Goal: Check status: Check status

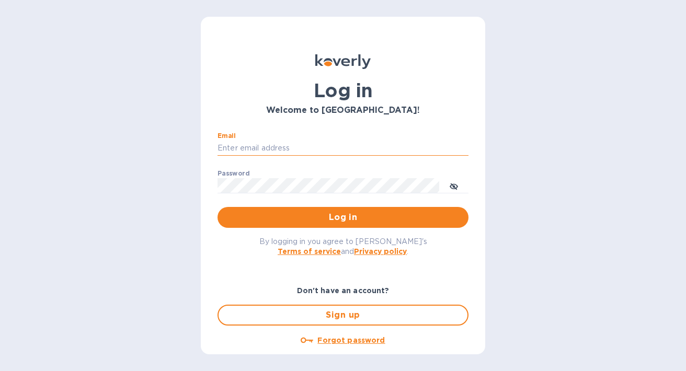
click at [259, 142] on input "Email" at bounding box center [342, 149] width 251 height 16
type input "jennifer@superglou.com"
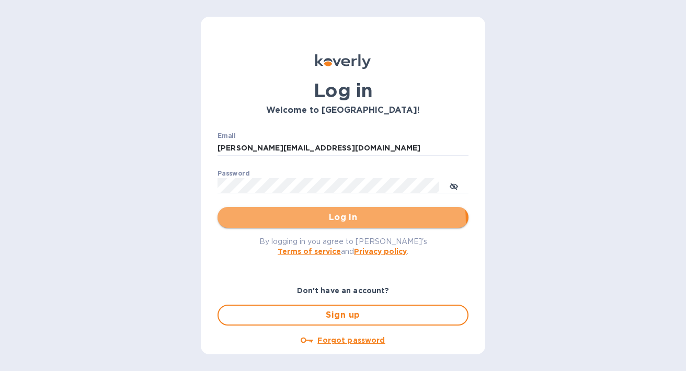
click at [291, 224] on span "Log in" at bounding box center [343, 217] width 234 height 13
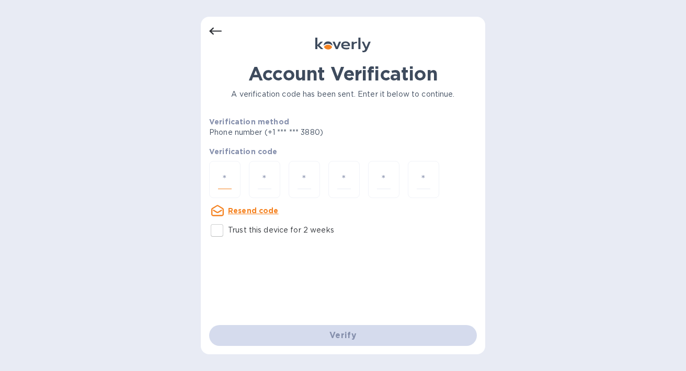
click at [229, 179] on input "number" at bounding box center [225, 179] width 14 height 19
type input "4"
type input "0"
type input "1"
type input "8"
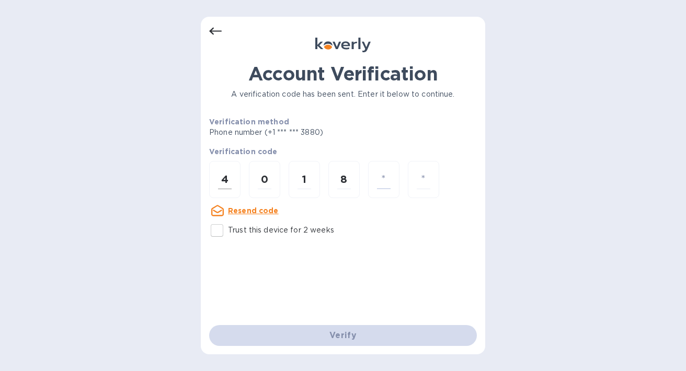
type input "6"
type input "0"
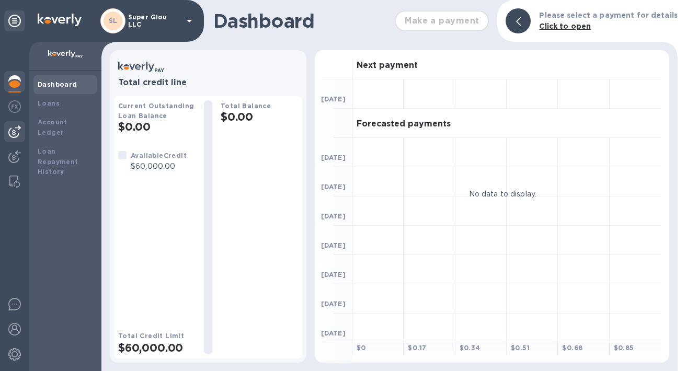
click at [18, 129] on img at bounding box center [14, 131] width 13 height 13
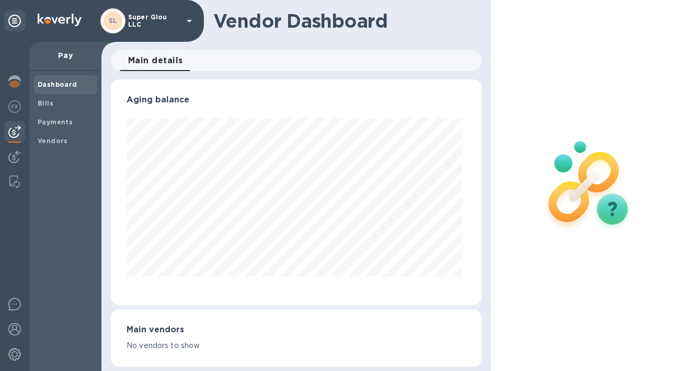
scroll to position [226, 367]
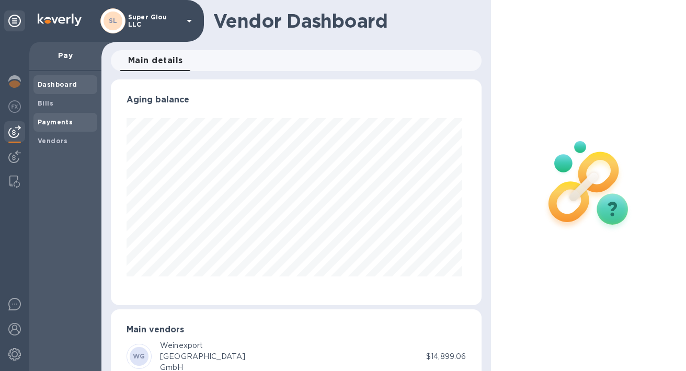
click at [66, 129] on div "Payments" at bounding box center [65, 122] width 64 height 19
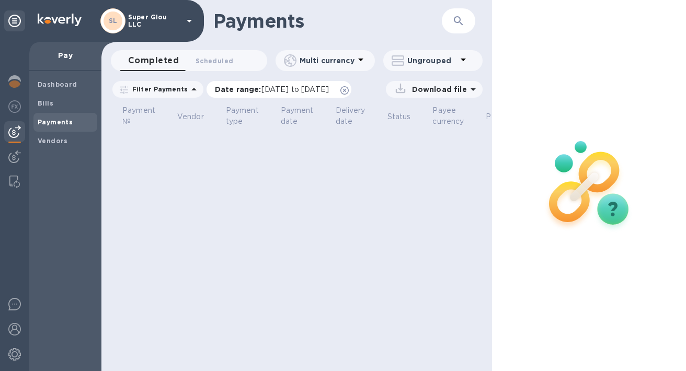
click at [300, 90] on span "[DATE] to [DATE]" at bounding box center [294, 89] width 67 height 8
click at [297, 89] on span "[DATE] to [DATE]" at bounding box center [294, 89] width 67 height 8
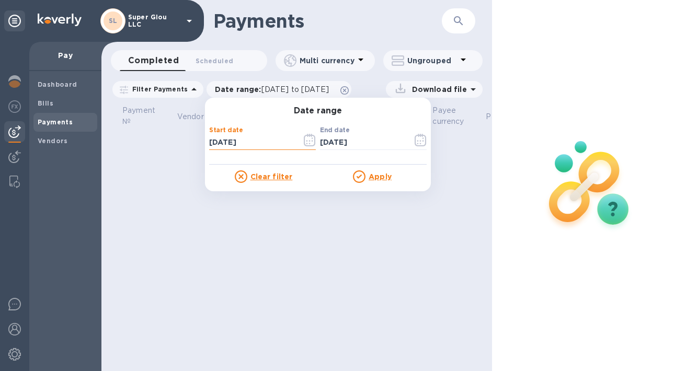
click at [253, 148] on input "[DATE]" at bounding box center [251, 143] width 84 height 16
type input "[DATE]"
click at [329, 88] on span "[DATE] to [DATE]" at bounding box center [294, 89] width 67 height 8
click at [259, 144] on input "[DATE]" at bounding box center [251, 143] width 84 height 16
type input "[DATE]"
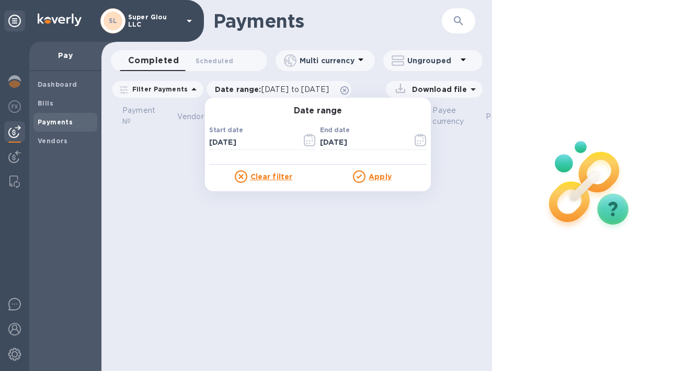
click at [379, 172] on u "Apply" at bounding box center [379, 176] width 23 height 8
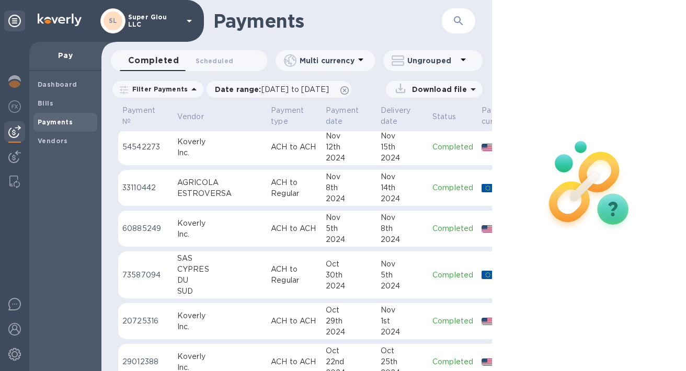
scroll to position [655, 0]
click at [383, 276] on div "5th" at bounding box center [401, 274] width 43 height 11
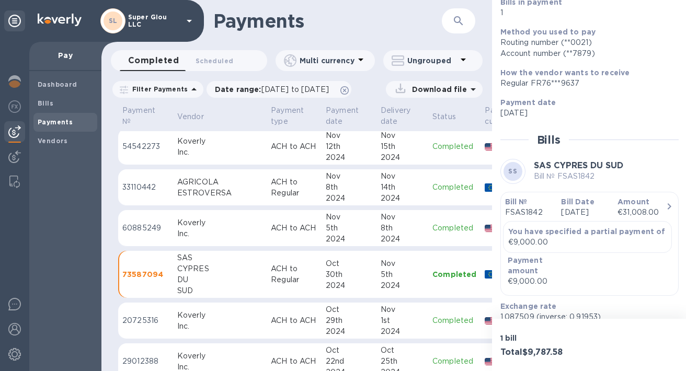
scroll to position [191, 0]
